Goal: Information Seeking & Learning: Learn about a topic

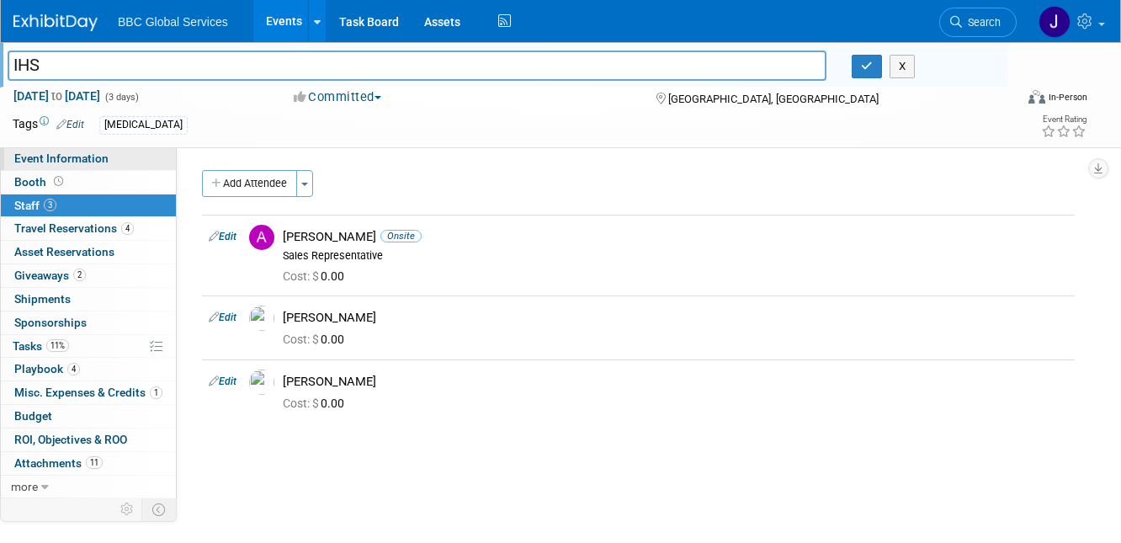
click at [40, 161] on span "Event Information" at bounding box center [61, 157] width 94 height 13
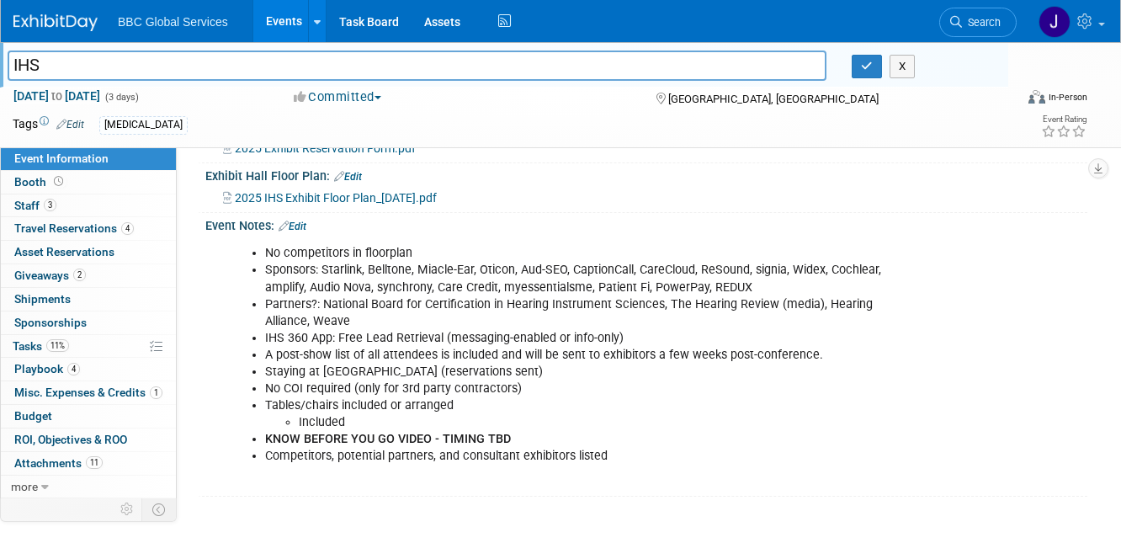
scroll to position [401, 0]
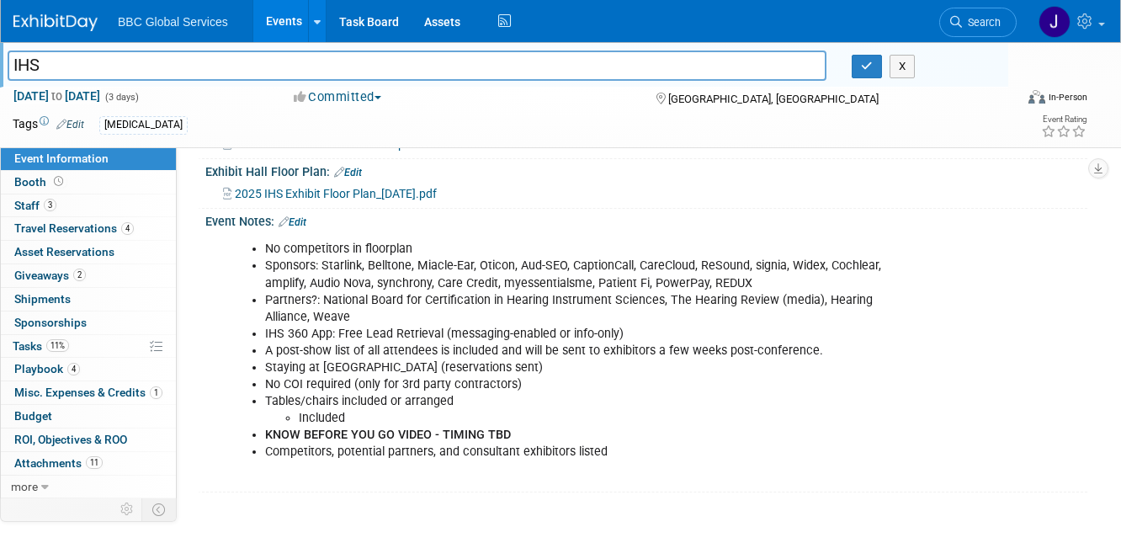
click at [67, 17] on img at bounding box center [55, 22] width 84 height 17
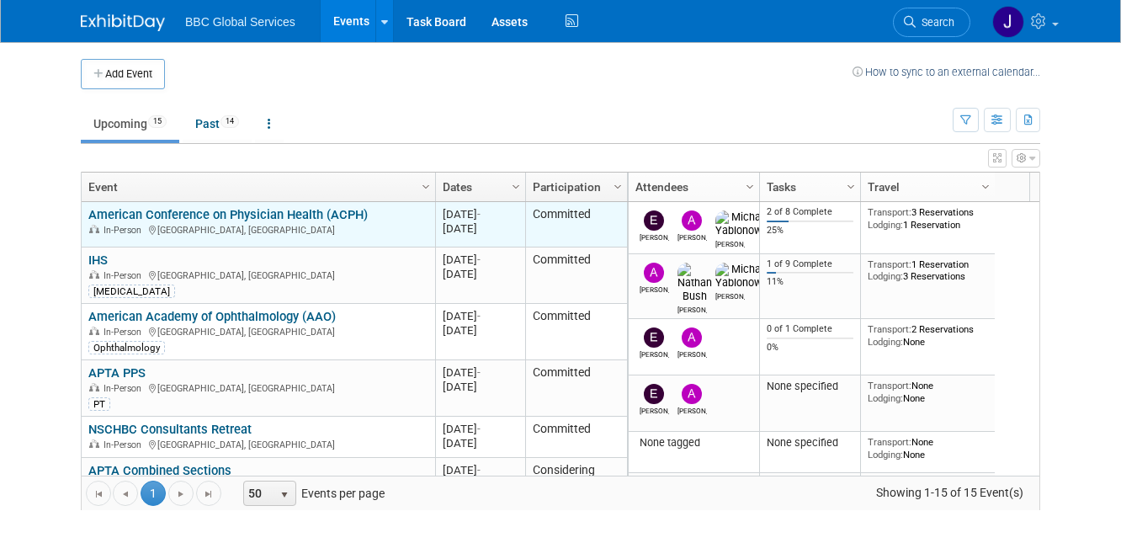
click at [167, 222] on div "In-Person [GEOGRAPHIC_DATA], [GEOGRAPHIC_DATA]" at bounding box center [257, 229] width 339 height 14
click at [166, 214] on link "American Conference on Physician Health (ACPH)" at bounding box center [227, 214] width 279 height 15
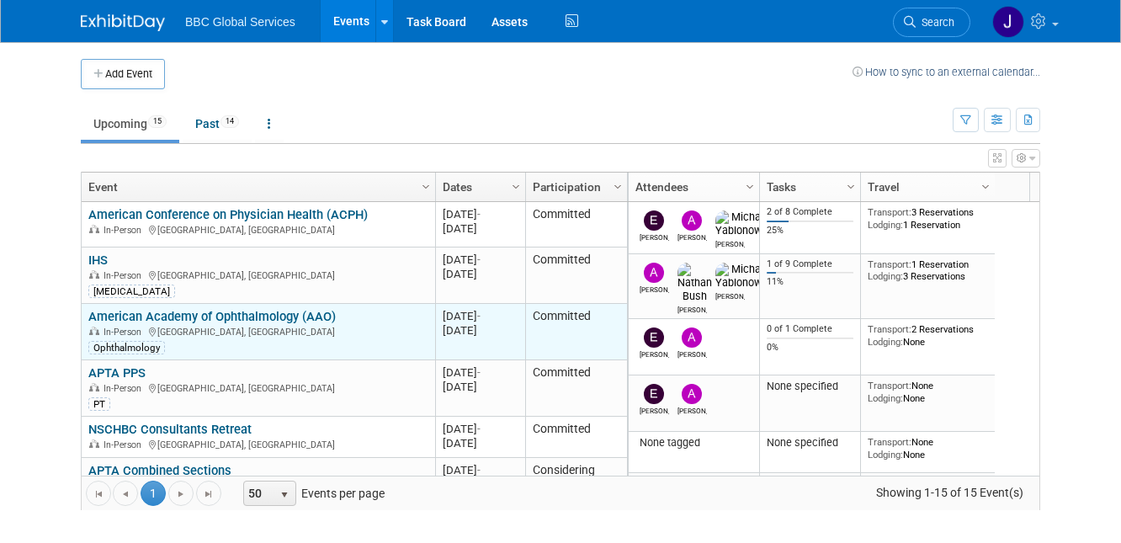
click at [157, 315] on link "American Academy of Ophthalmology (AAO)" at bounding box center [211, 316] width 247 height 15
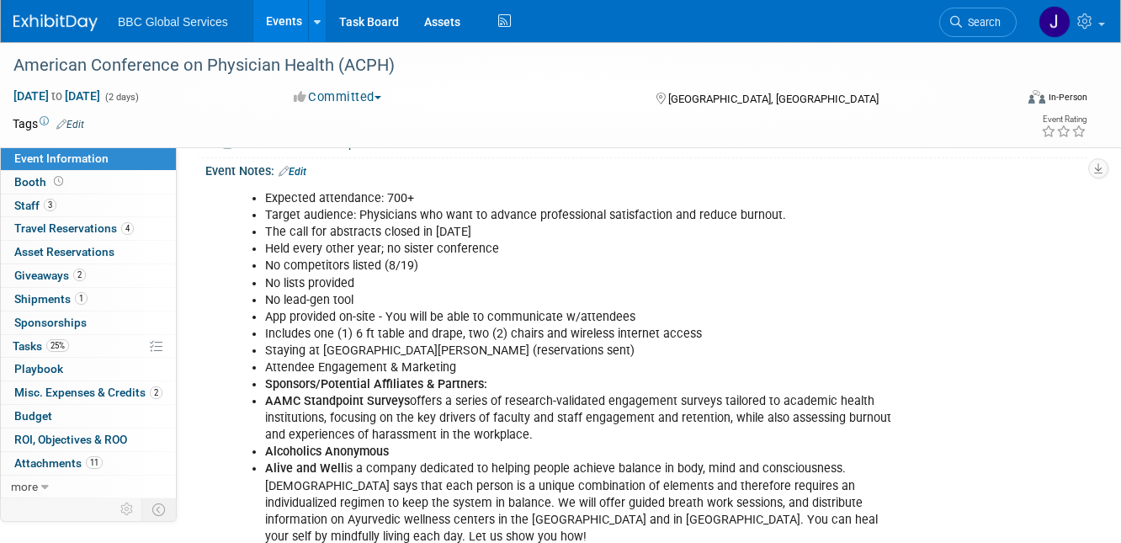
scroll to position [547, 0]
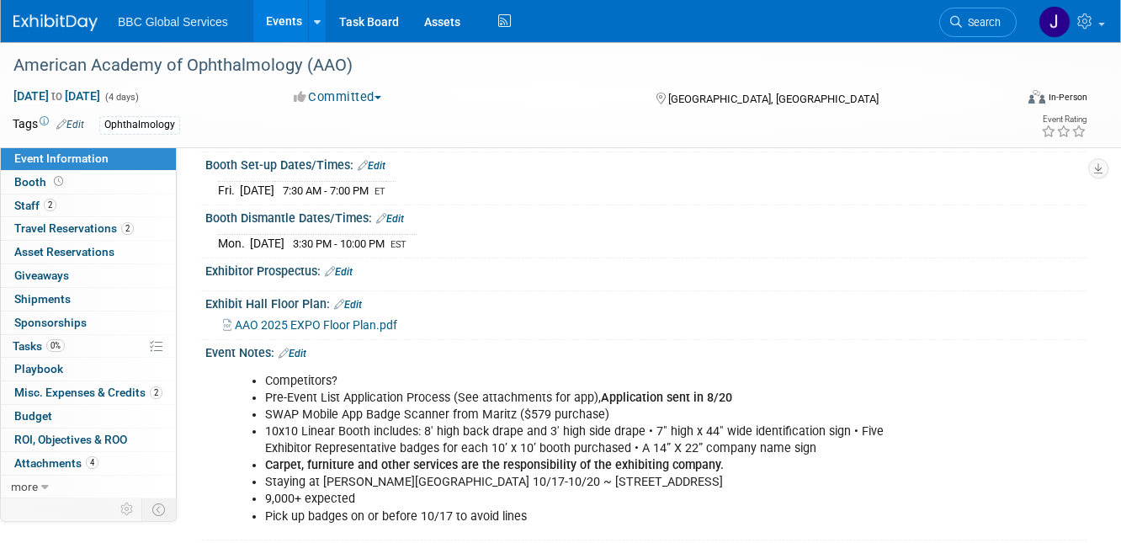
scroll to position [293, 0]
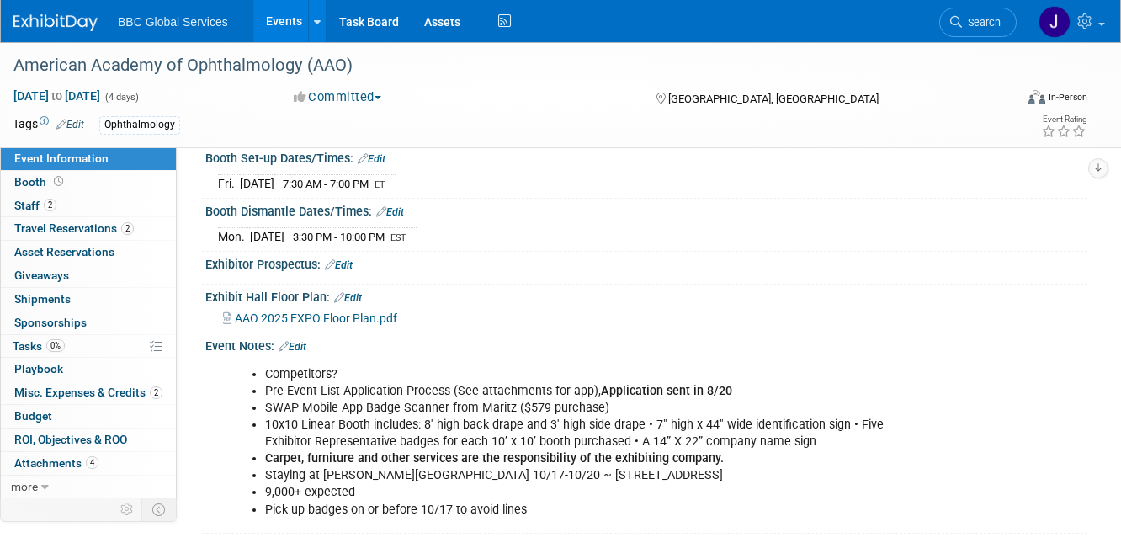
click at [306, 417] on li "10x10 Linear Booth includes: 8' high back drape and 3' high side drape • 7" hig…" at bounding box center [585, 434] width 640 height 34
click at [30, 463] on span "Attachments 4" at bounding box center [56, 462] width 84 height 13
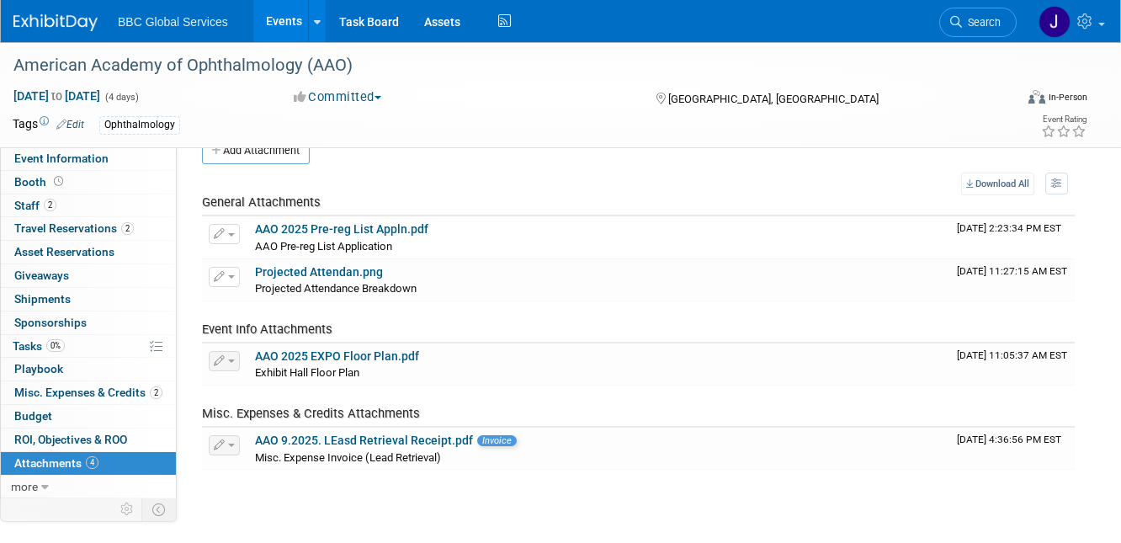
scroll to position [0, 0]
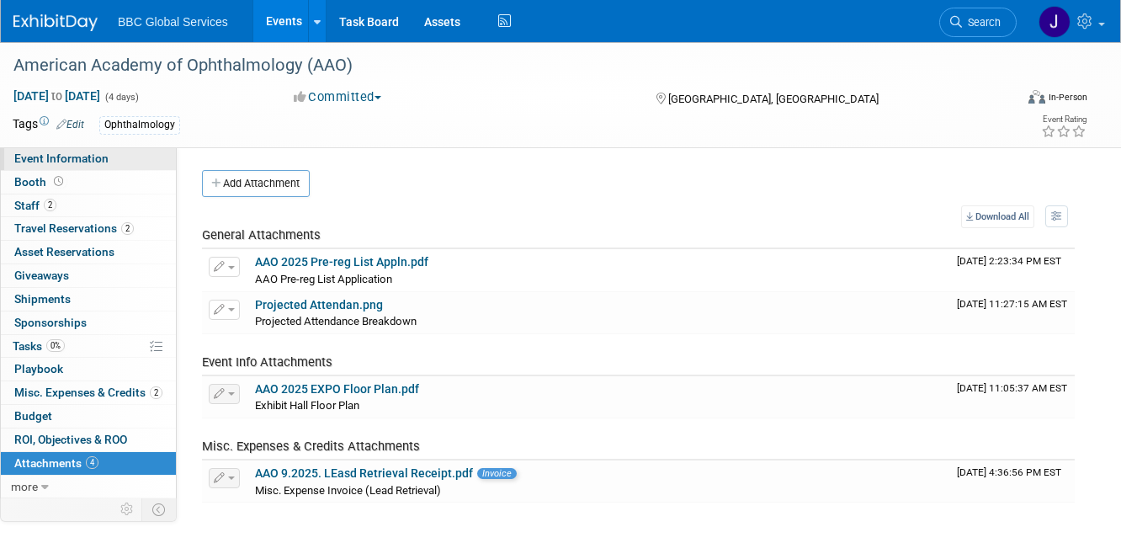
click at [33, 162] on span "Event Information" at bounding box center [61, 157] width 94 height 13
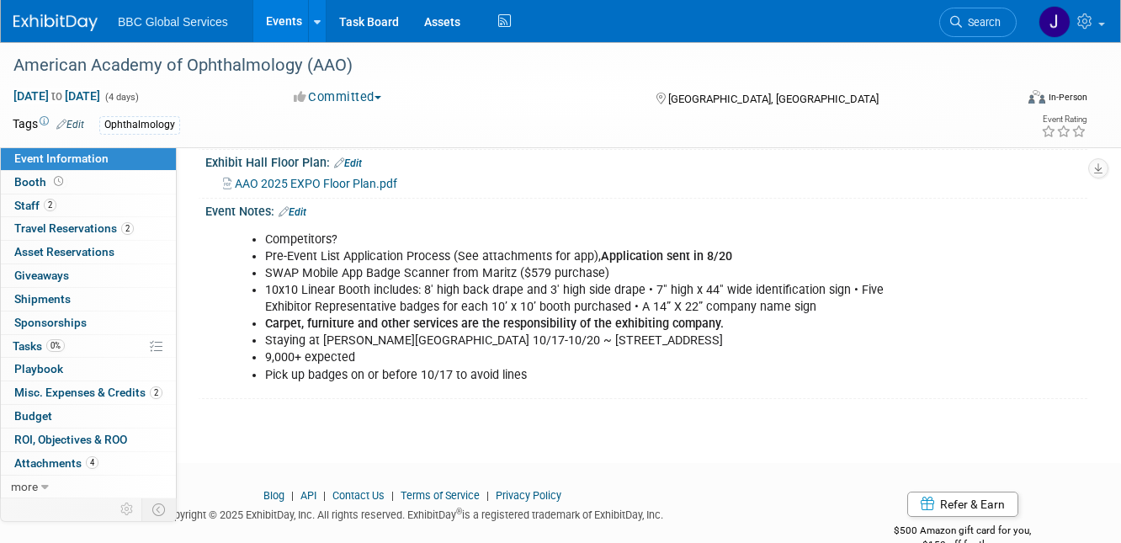
scroll to position [444, 0]
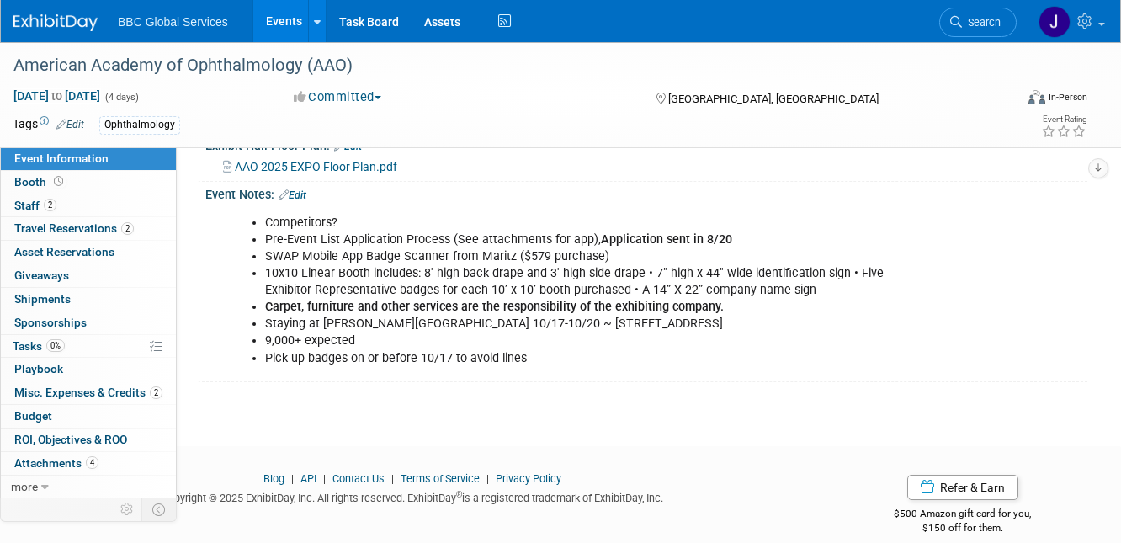
drag, startPoint x: 726, startPoint y: 305, endPoint x: 263, endPoint y: 305, distance: 463.7
click at [264, 305] on ul "Competitors? Pre-Event List Application Process (See attachments for app), Appl…" at bounding box center [567, 291] width 673 height 152
copy li "Staying at Rosen Shingle Creek 10/17-10/20 ~ 9939 Universal Blvd, Orlando, FL, …"
